Goal: Information Seeking & Learning: Learn about a topic

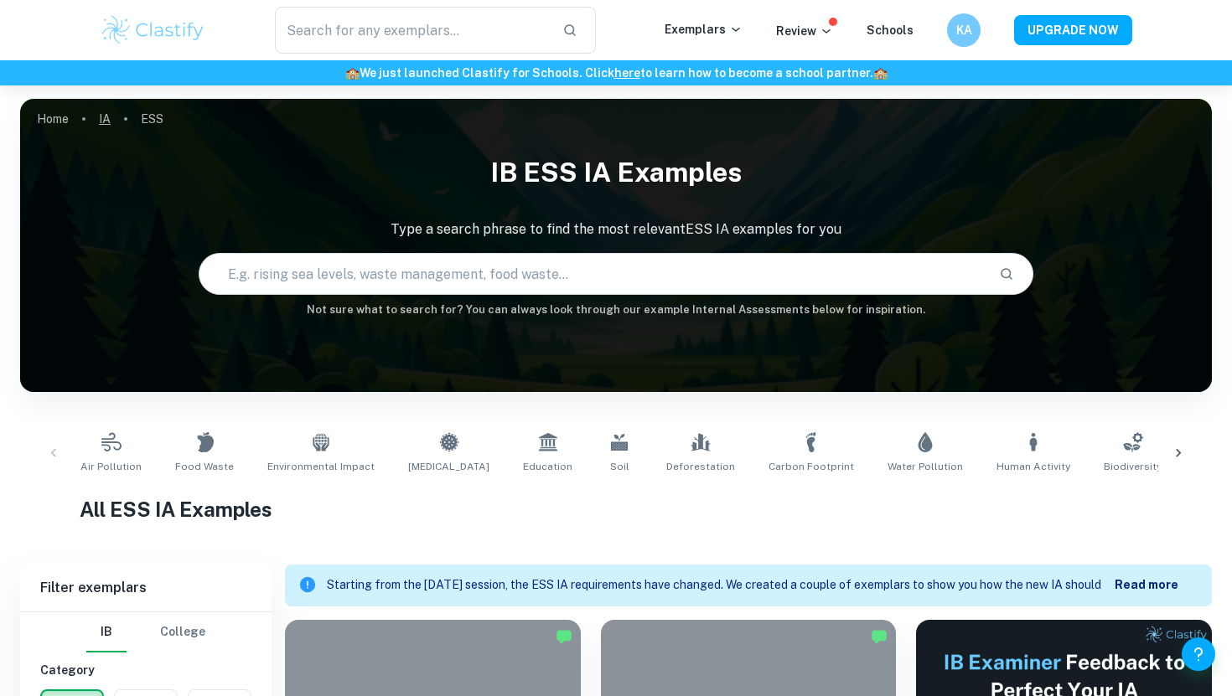
click at [105, 107] on link "IA" at bounding box center [105, 118] width 12 height 23
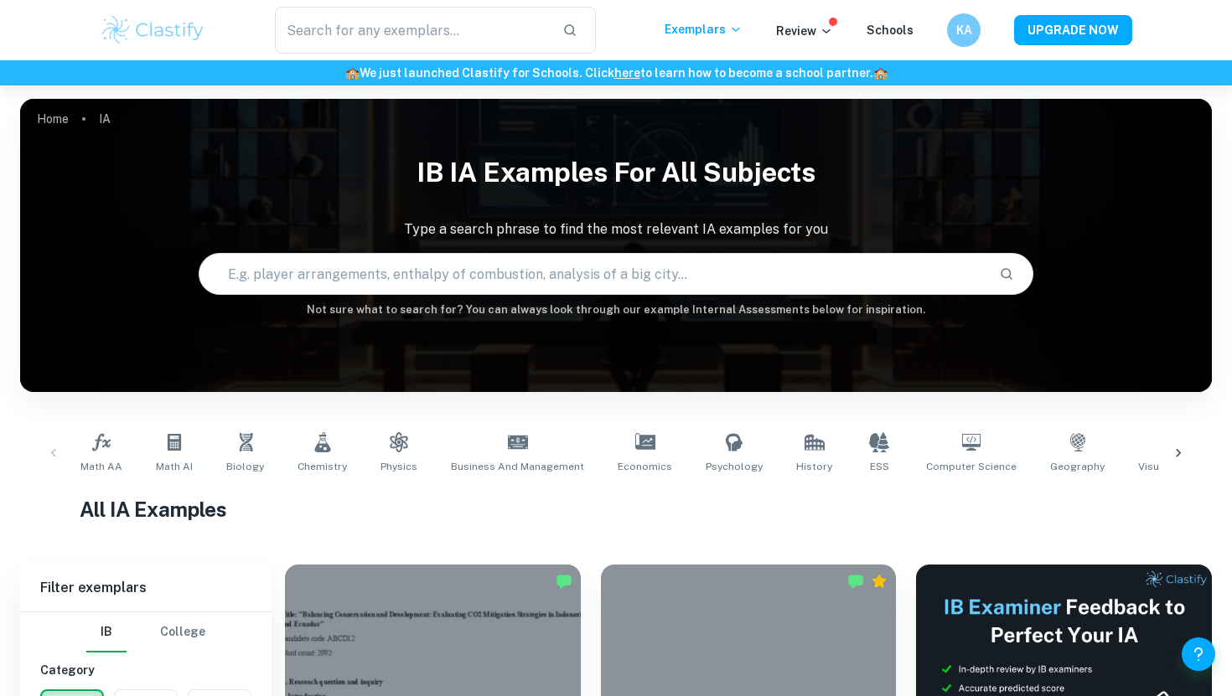
click at [837, 24] on span at bounding box center [833, 22] width 8 height 8
click at [821, 28] on p "Review" at bounding box center [804, 31] width 57 height 18
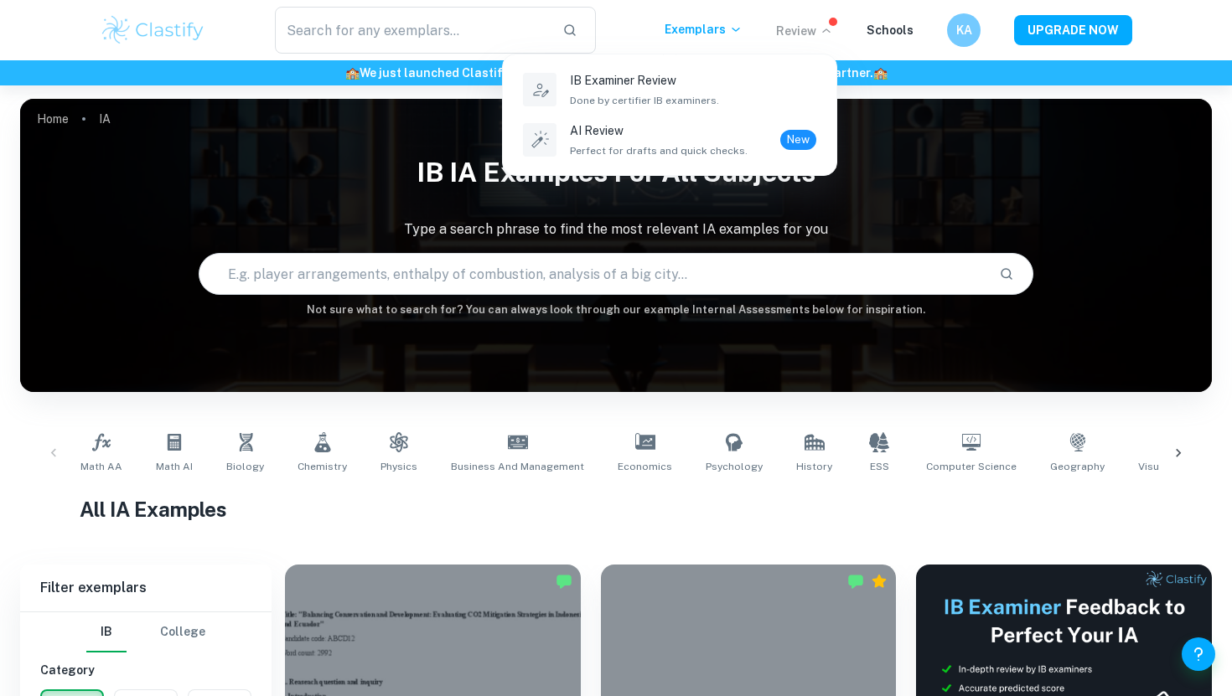
click at [737, 25] on div at bounding box center [616, 348] width 1232 height 696
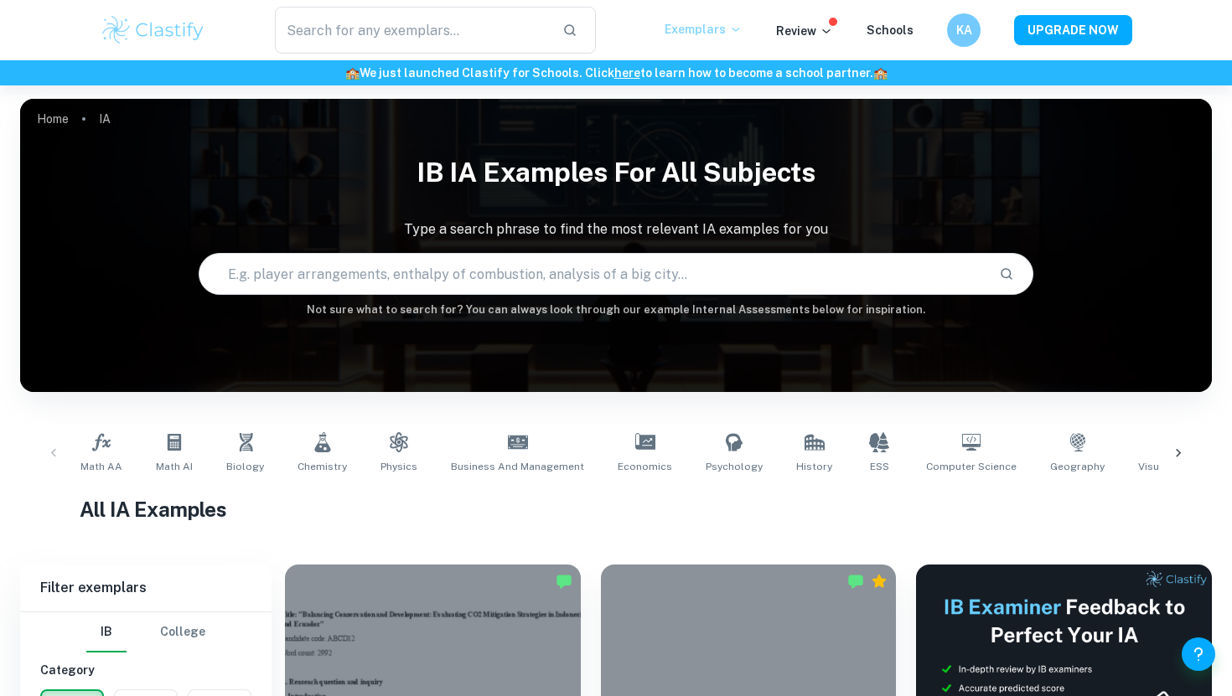
click at [737, 26] on icon at bounding box center [735, 29] width 13 height 13
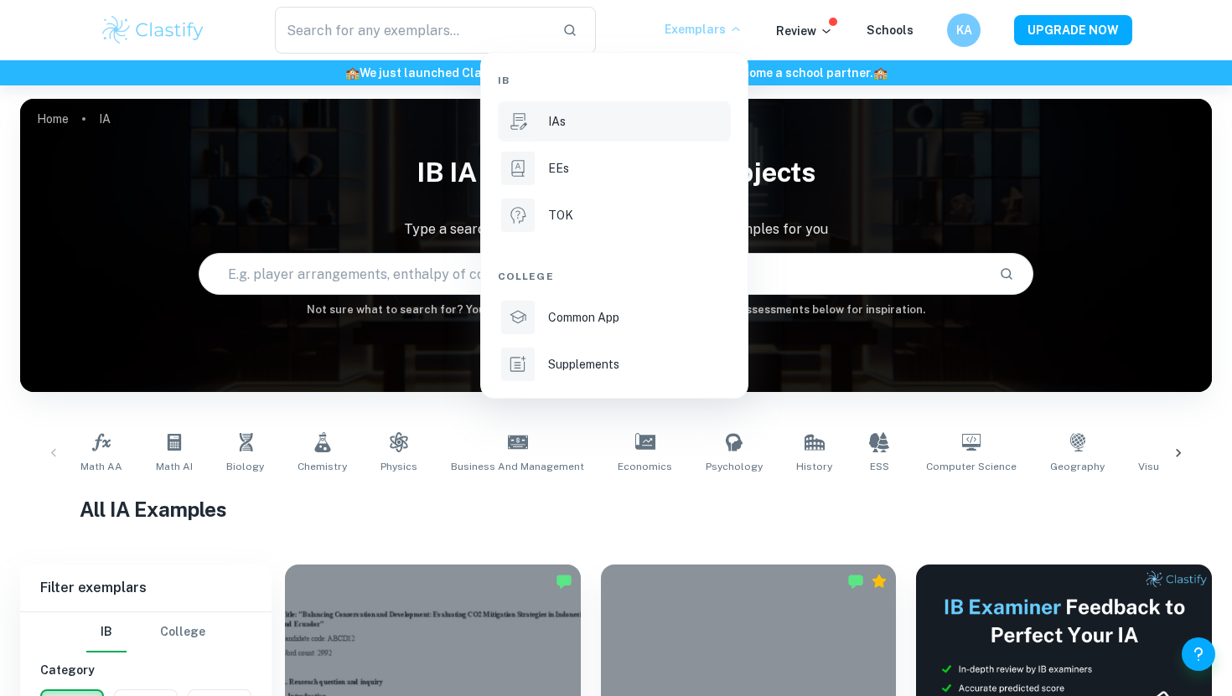
click at [180, 27] on div at bounding box center [616, 348] width 1232 height 696
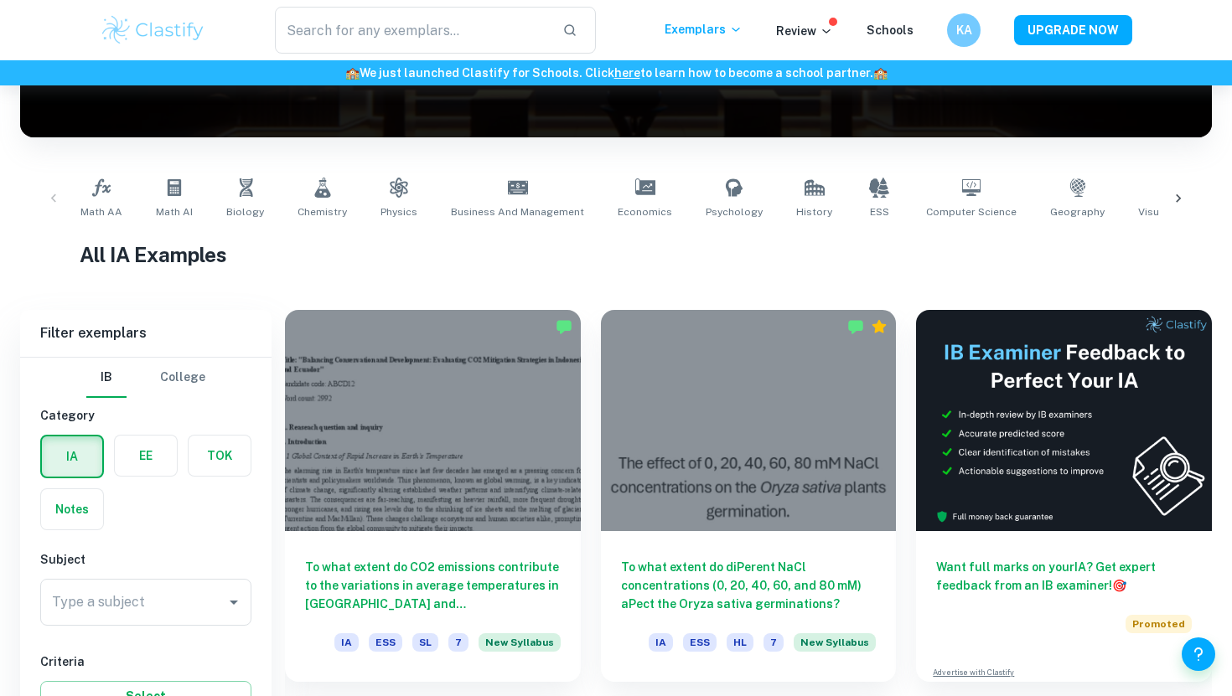
scroll to position [178, 0]
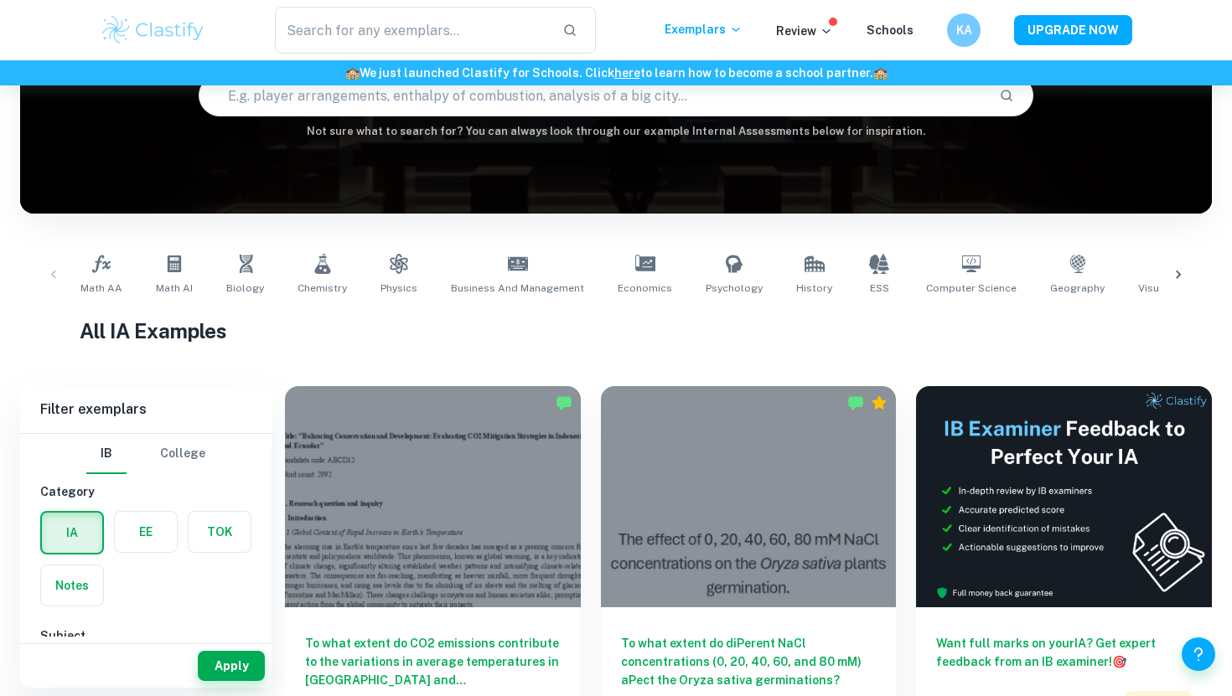
click at [181, 465] on button "College" at bounding box center [182, 454] width 45 height 40
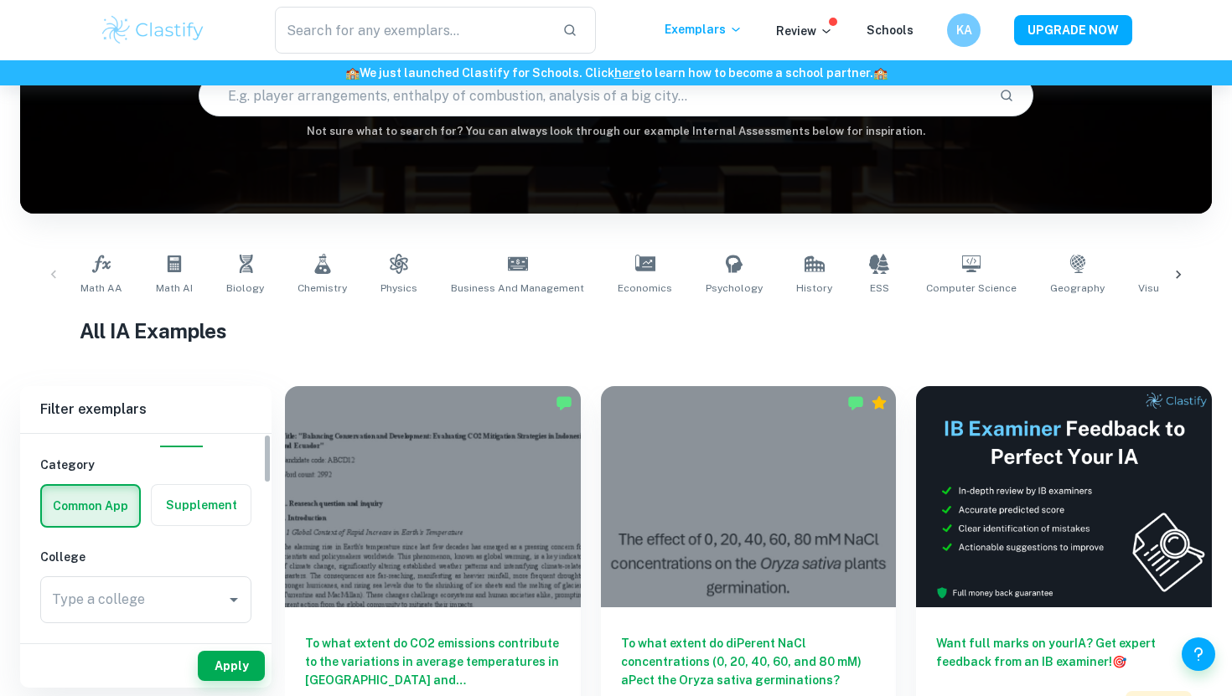
scroll to position [0, 0]
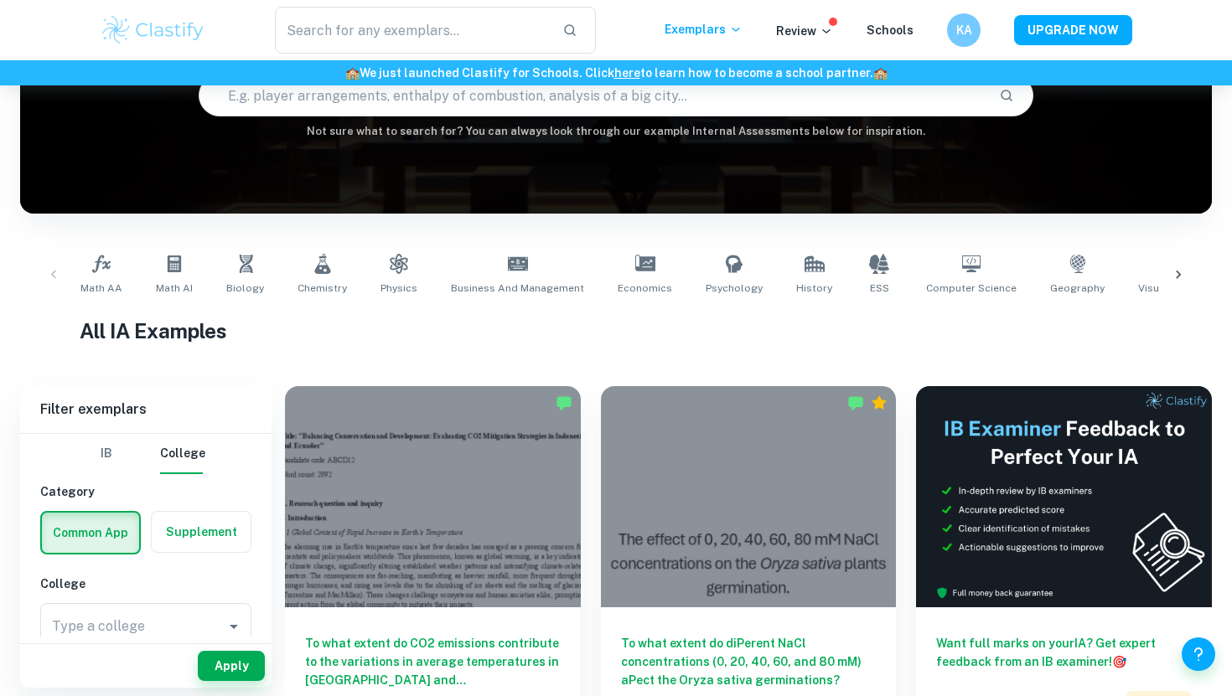
click at [115, 439] on button "IB" at bounding box center [106, 454] width 40 height 40
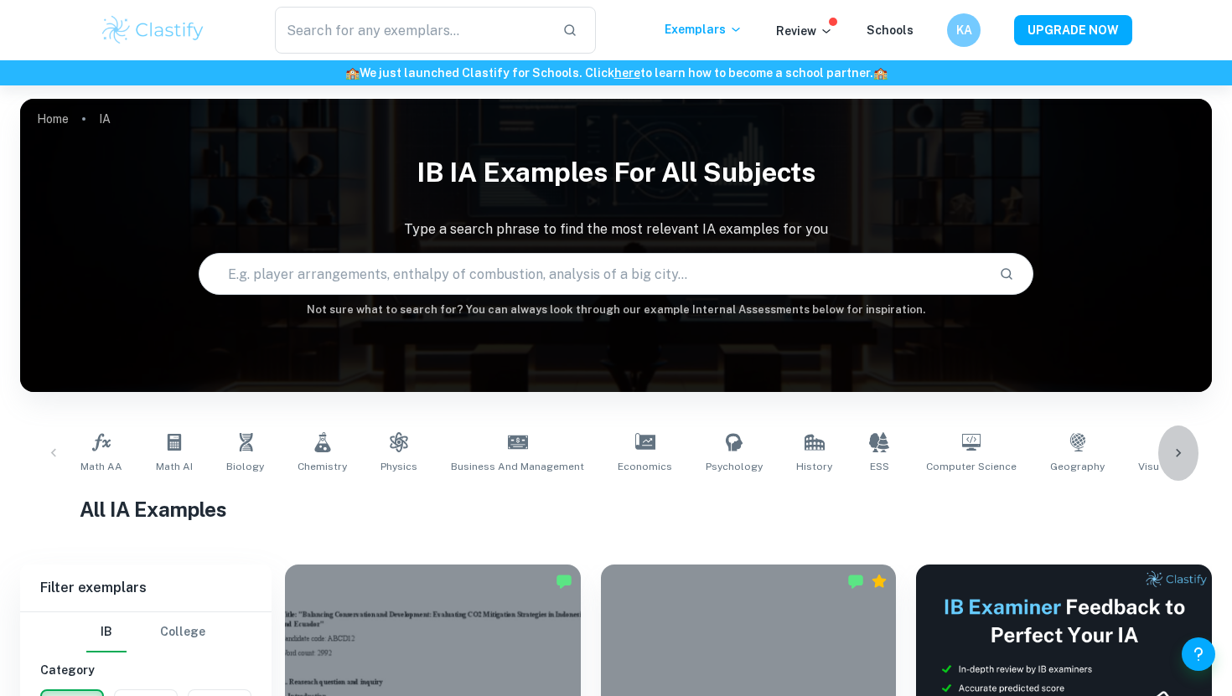
click at [1183, 447] on icon at bounding box center [1178, 453] width 17 height 17
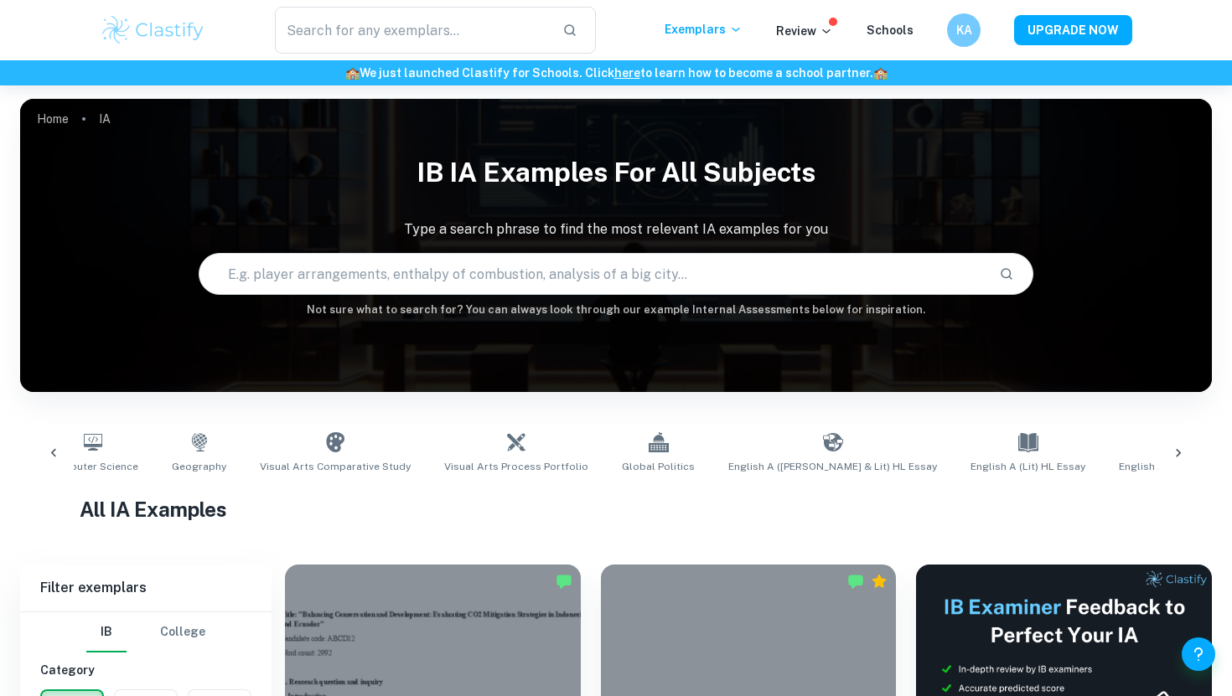
scroll to position [0, 942]
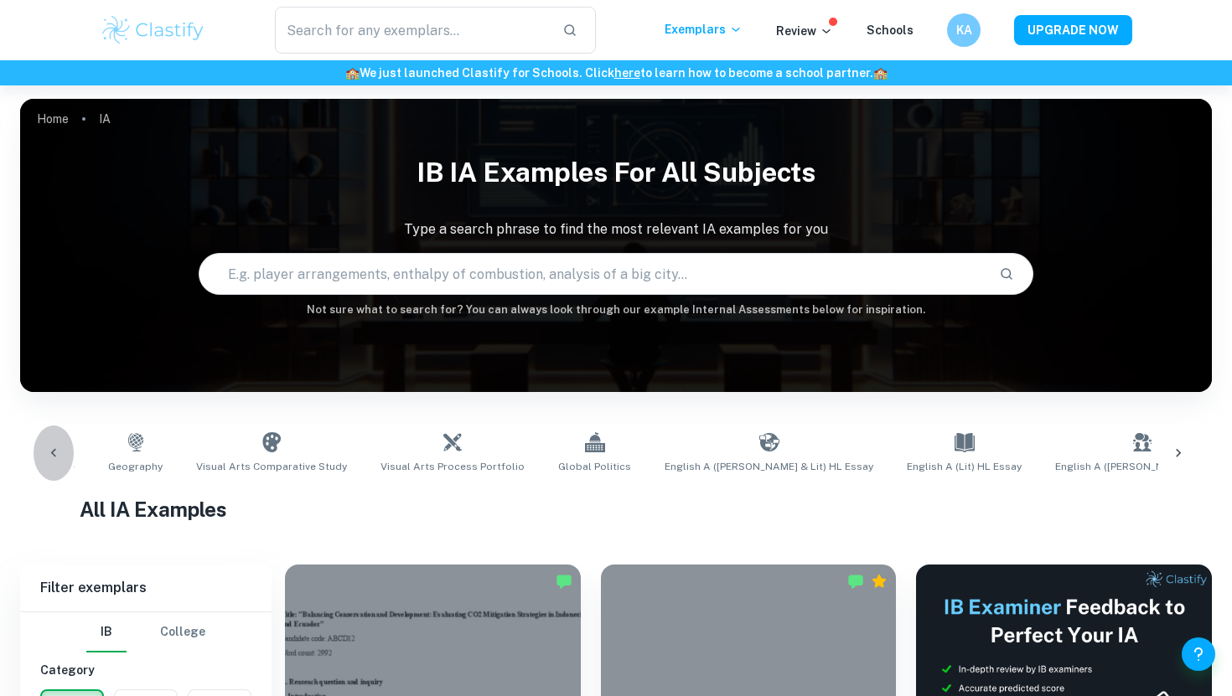
click at [44, 437] on div at bounding box center [54, 453] width 40 height 55
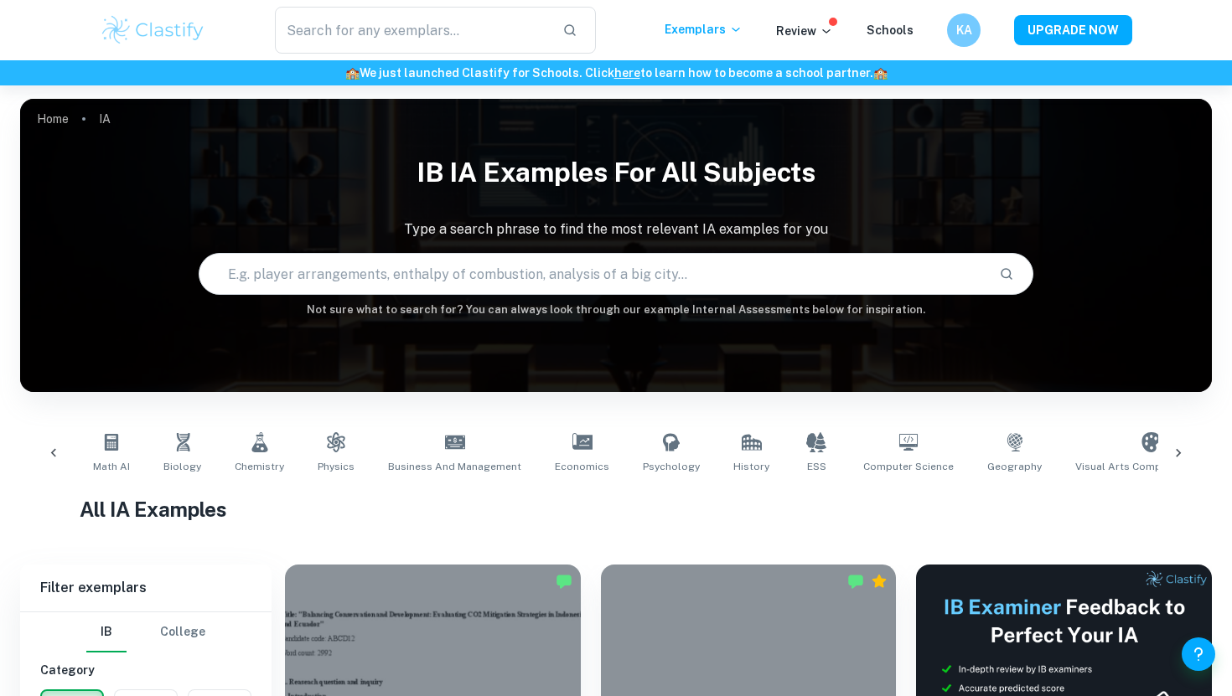
scroll to position [0, 0]
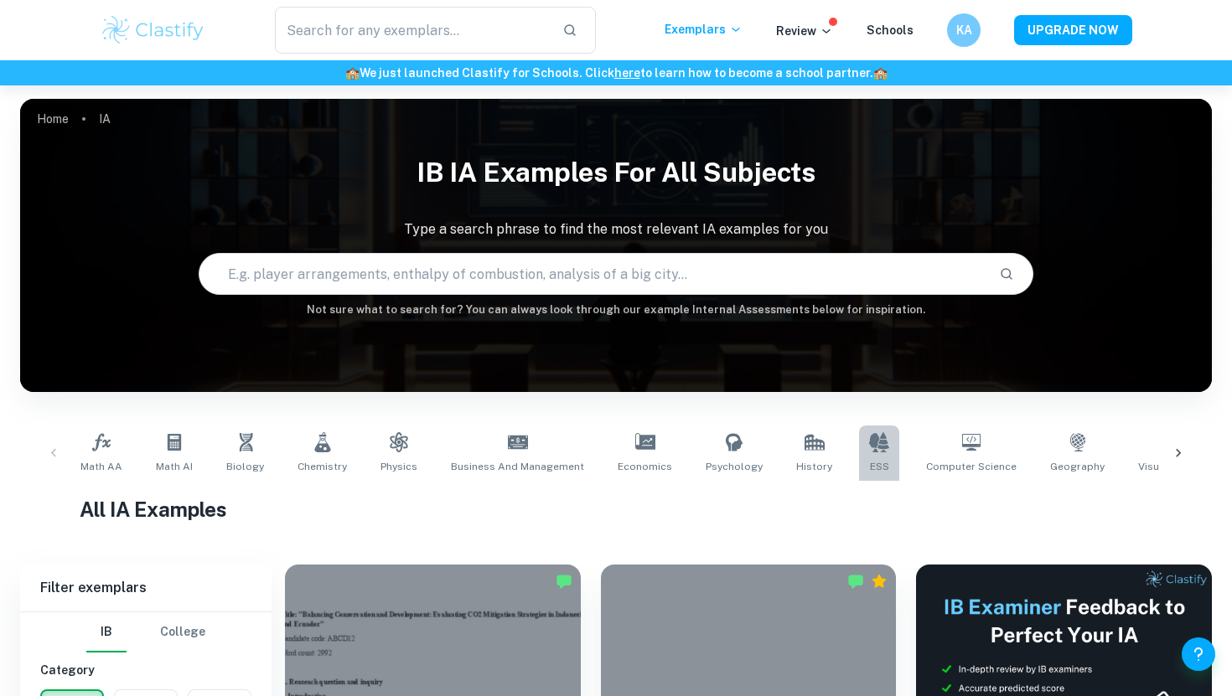
click at [859, 461] on link "ESS" at bounding box center [879, 453] width 40 height 55
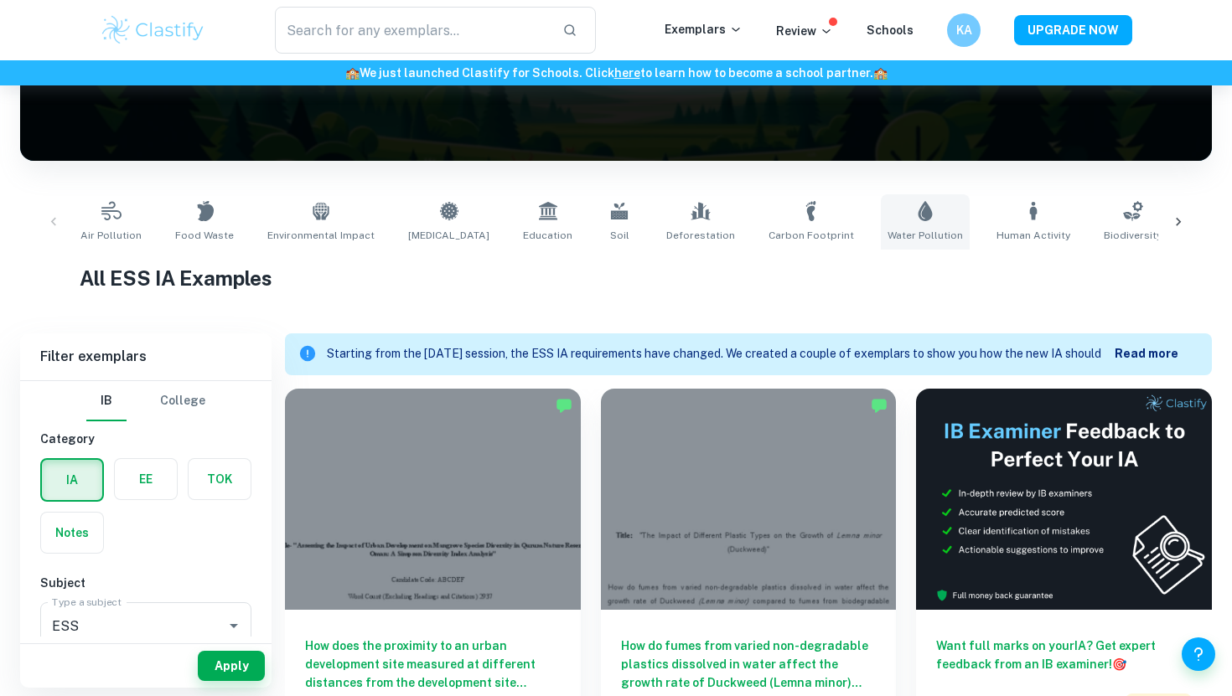
scroll to position [269, 0]
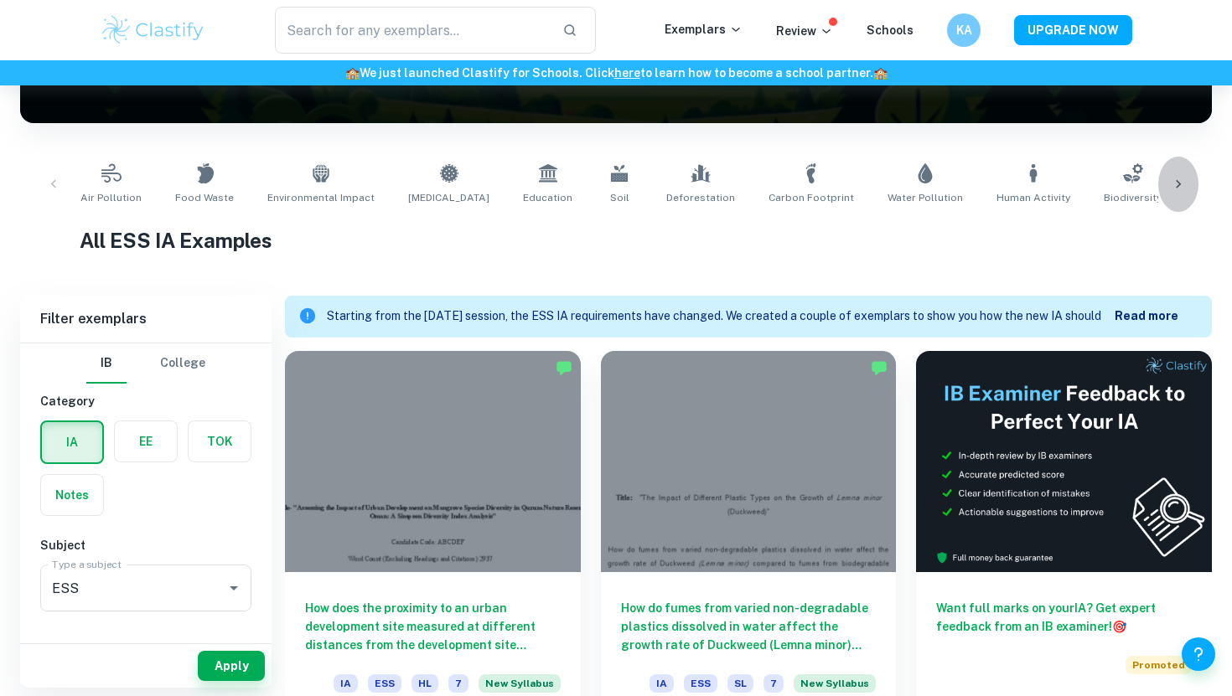
click at [1177, 187] on icon at bounding box center [1177, 184] width 5 height 8
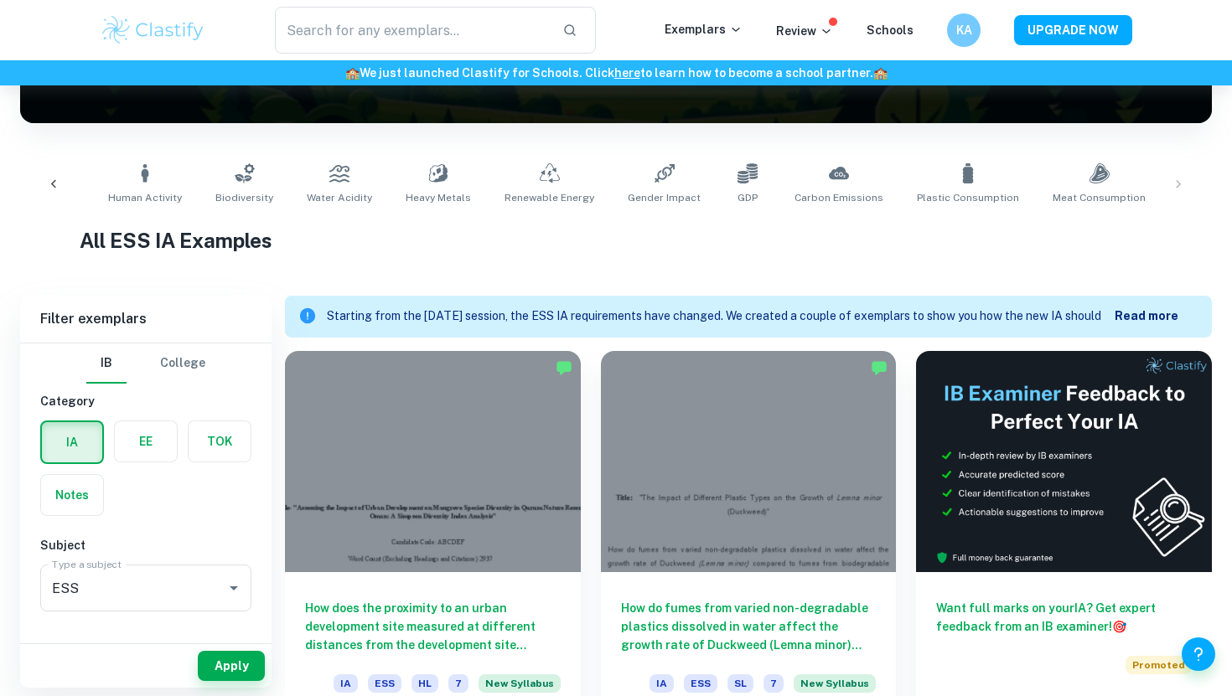
click at [1176, 186] on div "Air Pollution Food Waste Environmental Impact [MEDICAL_DATA] Education Soil Def…" at bounding box center [616, 184] width 1164 height 55
click at [59, 178] on icon at bounding box center [53, 184] width 17 height 17
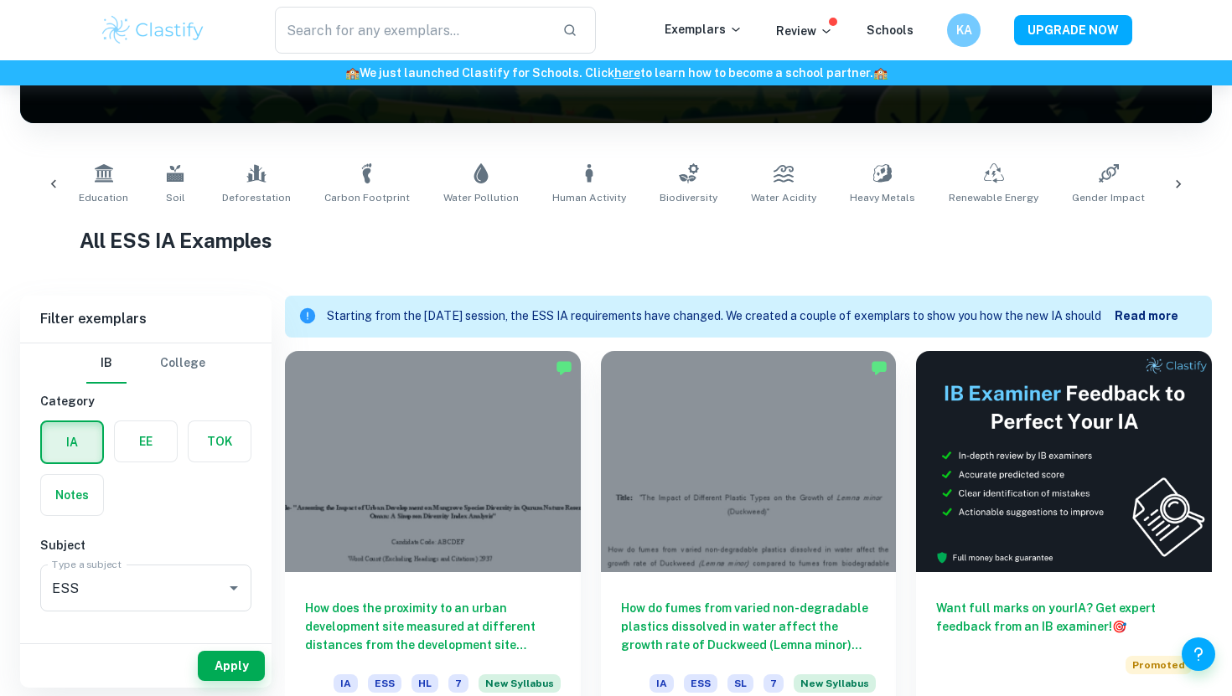
scroll to position [0, 0]
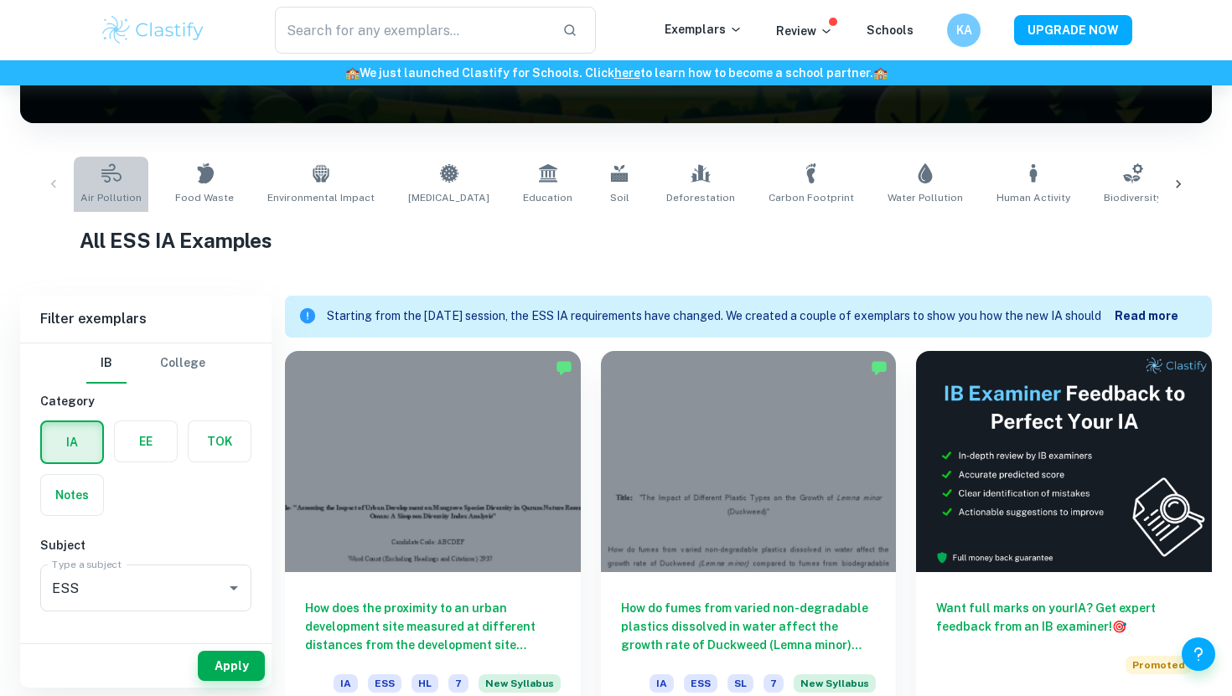
click at [120, 193] on span "Air Pollution" at bounding box center [110, 197] width 61 height 15
type input "Air Pollution"
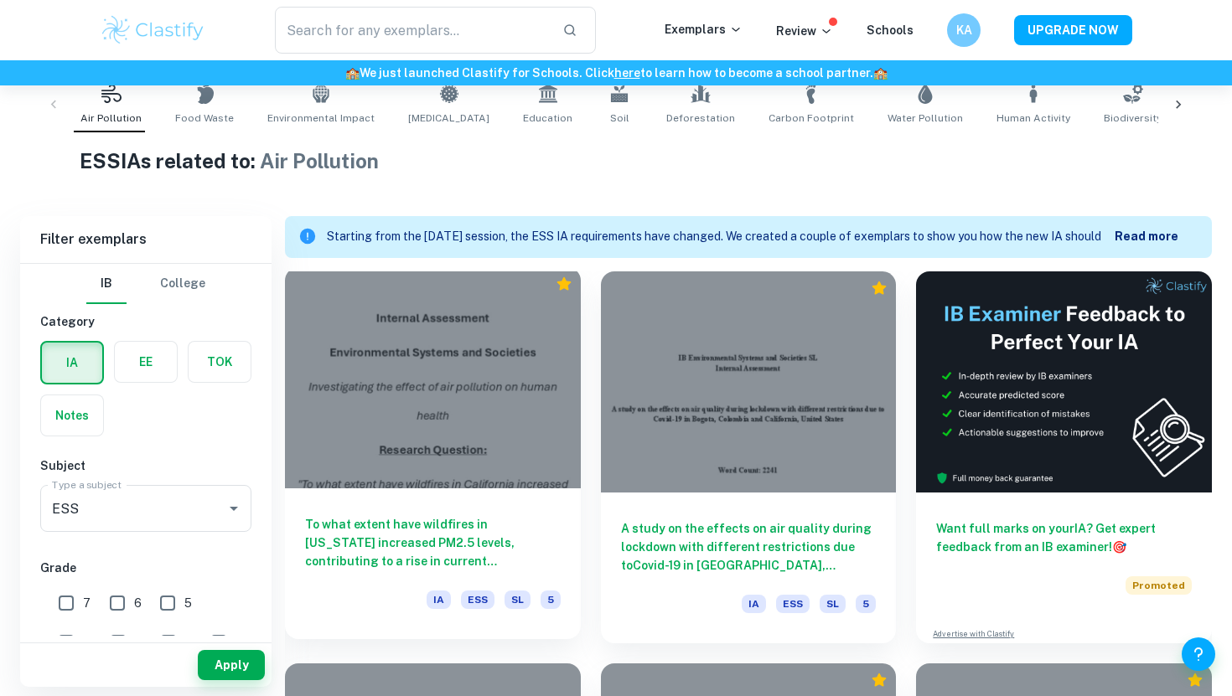
scroll to position [355, 0]
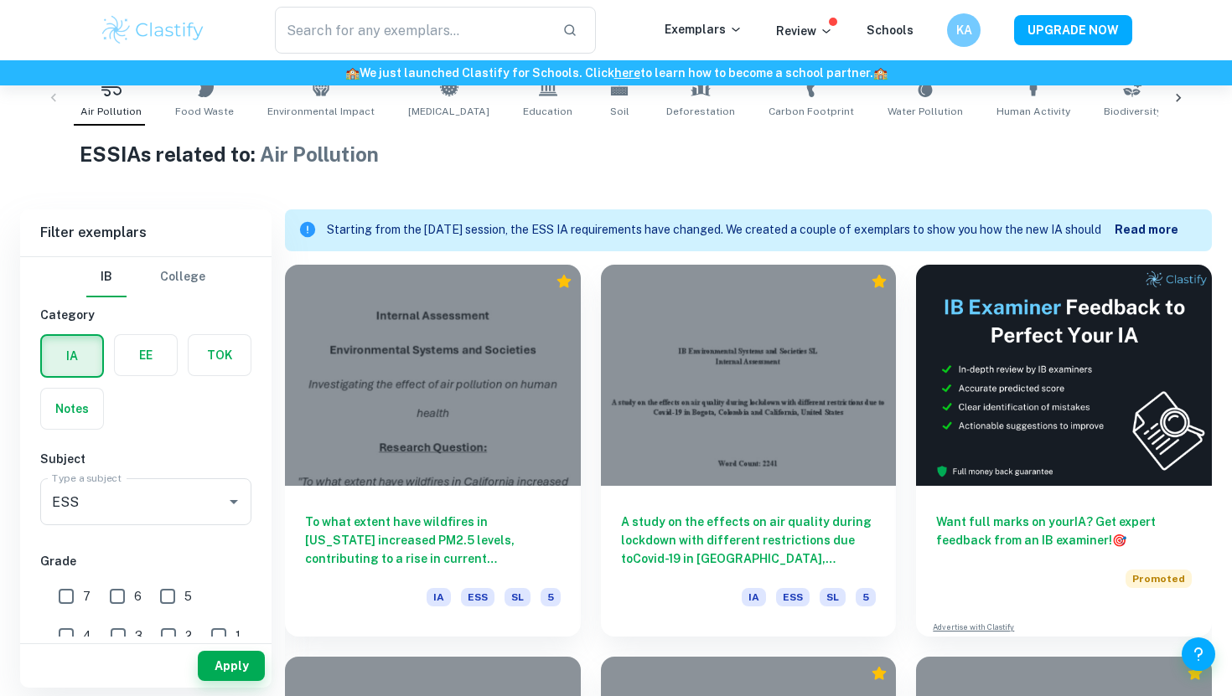
click at [1132, 222] on p "Read more" at bounding box center [1156, 230] width 84 height 18
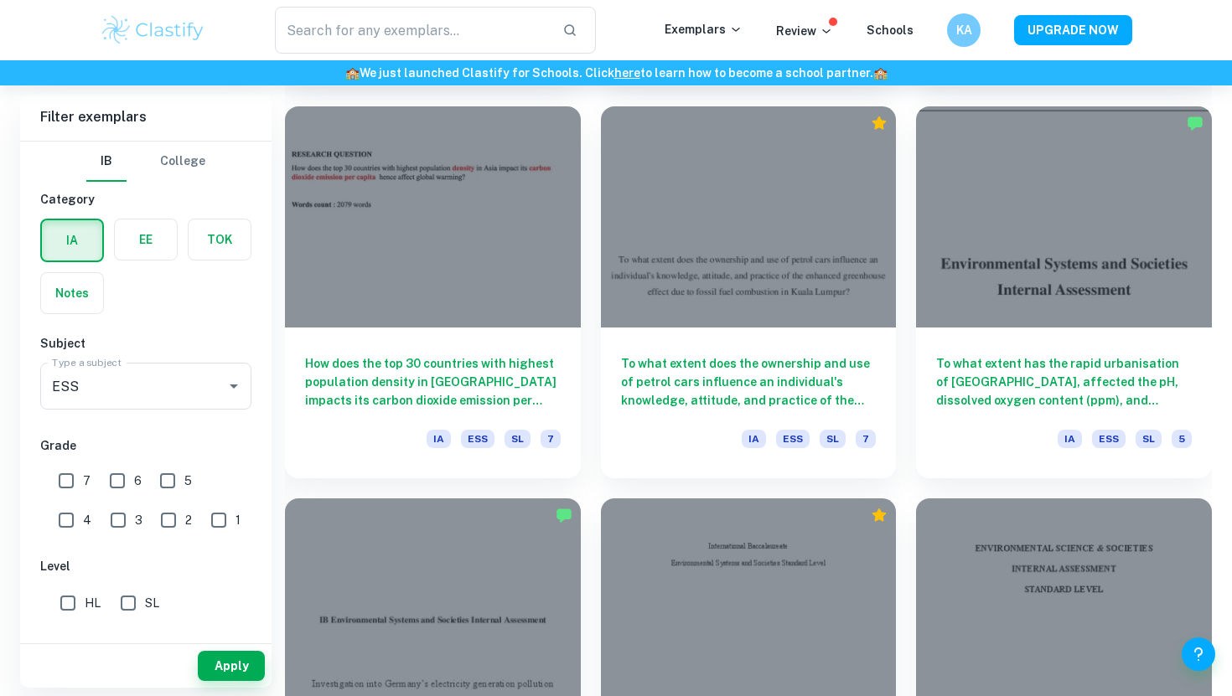
scroll to position [2104, 0]
